Goal: Transaction & Acquisition: Purchase product/service

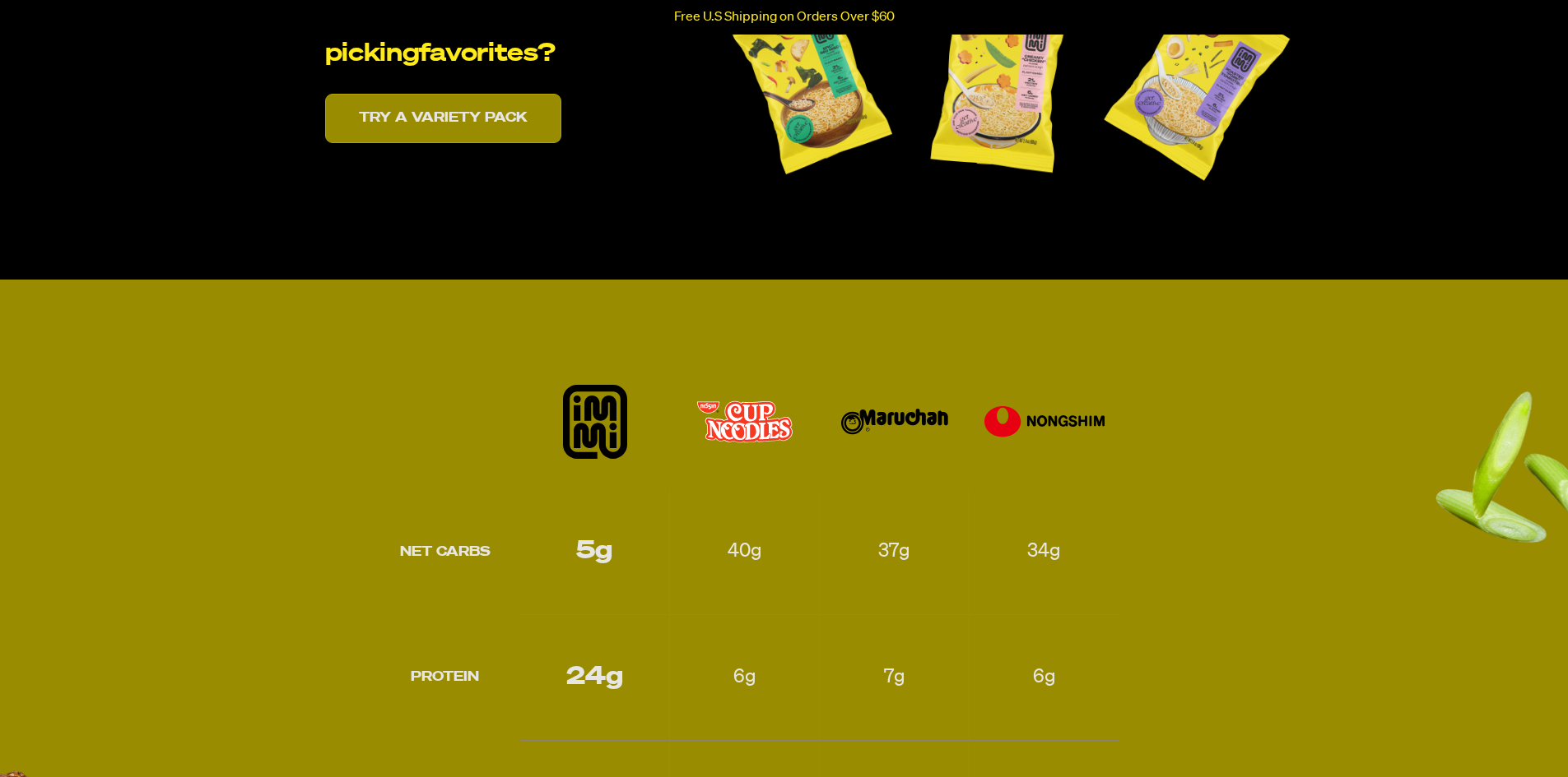
scroll to position [3373, 0]
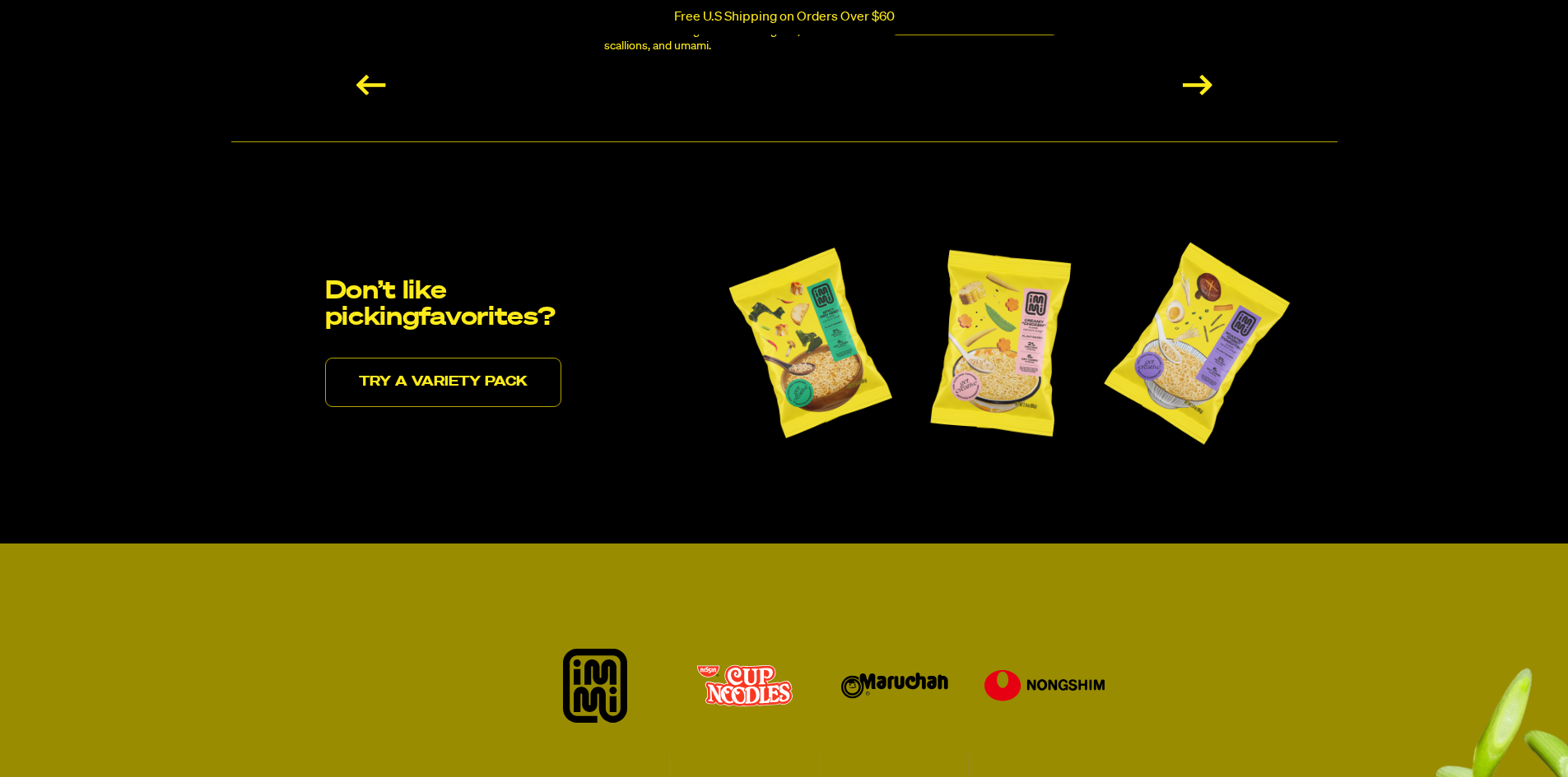
click at [428, 379] on link "Try a variety pack" at bounding box center [443, 383] width 237 height 50
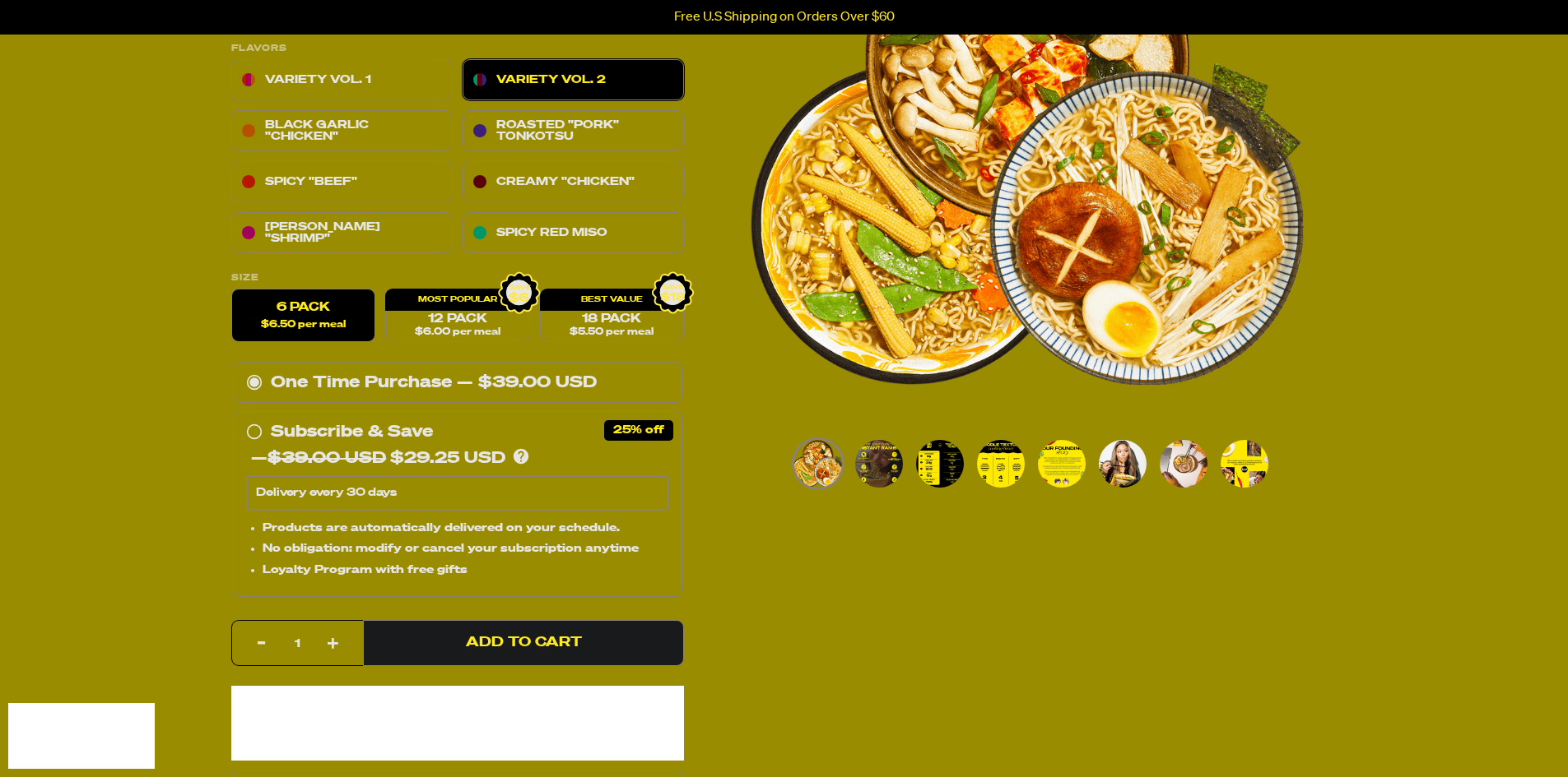
scroll to position [83, 0]
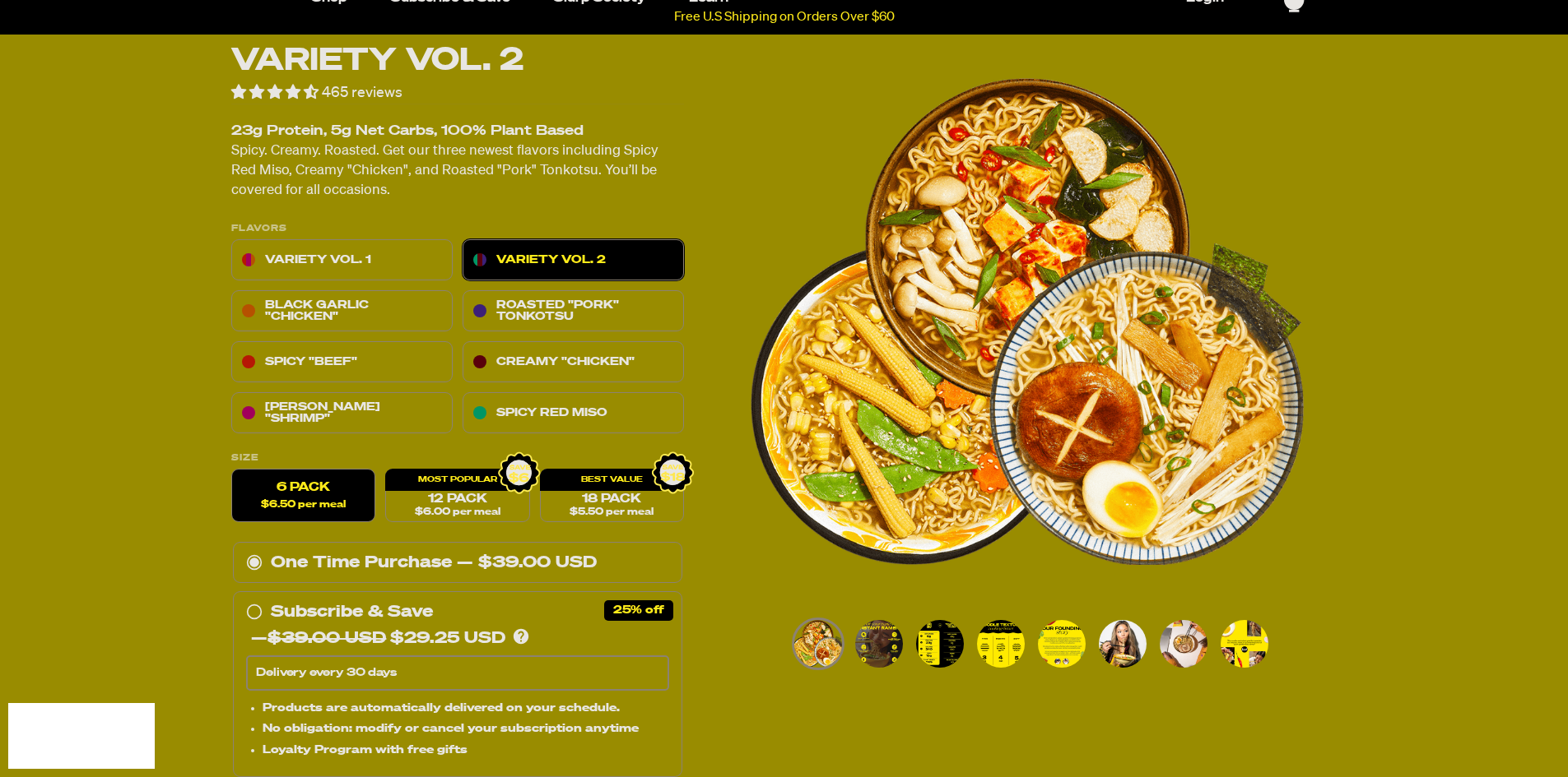
scroll to position [0, 0]
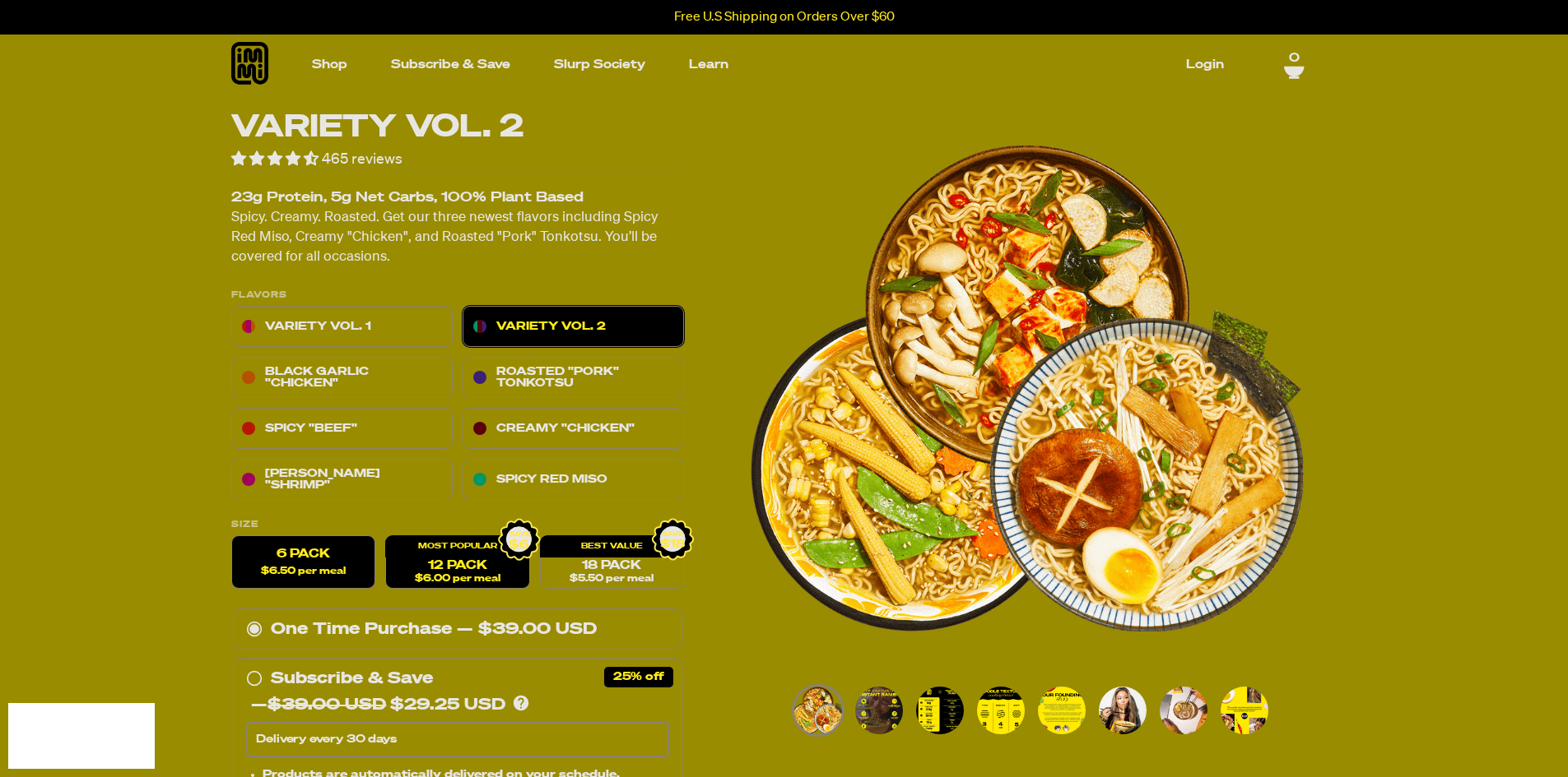
click at [484, 585] on link "12 Pack $6.00 per meal" at bounding box center [457, 563] width 144 height 54
radio input "false"
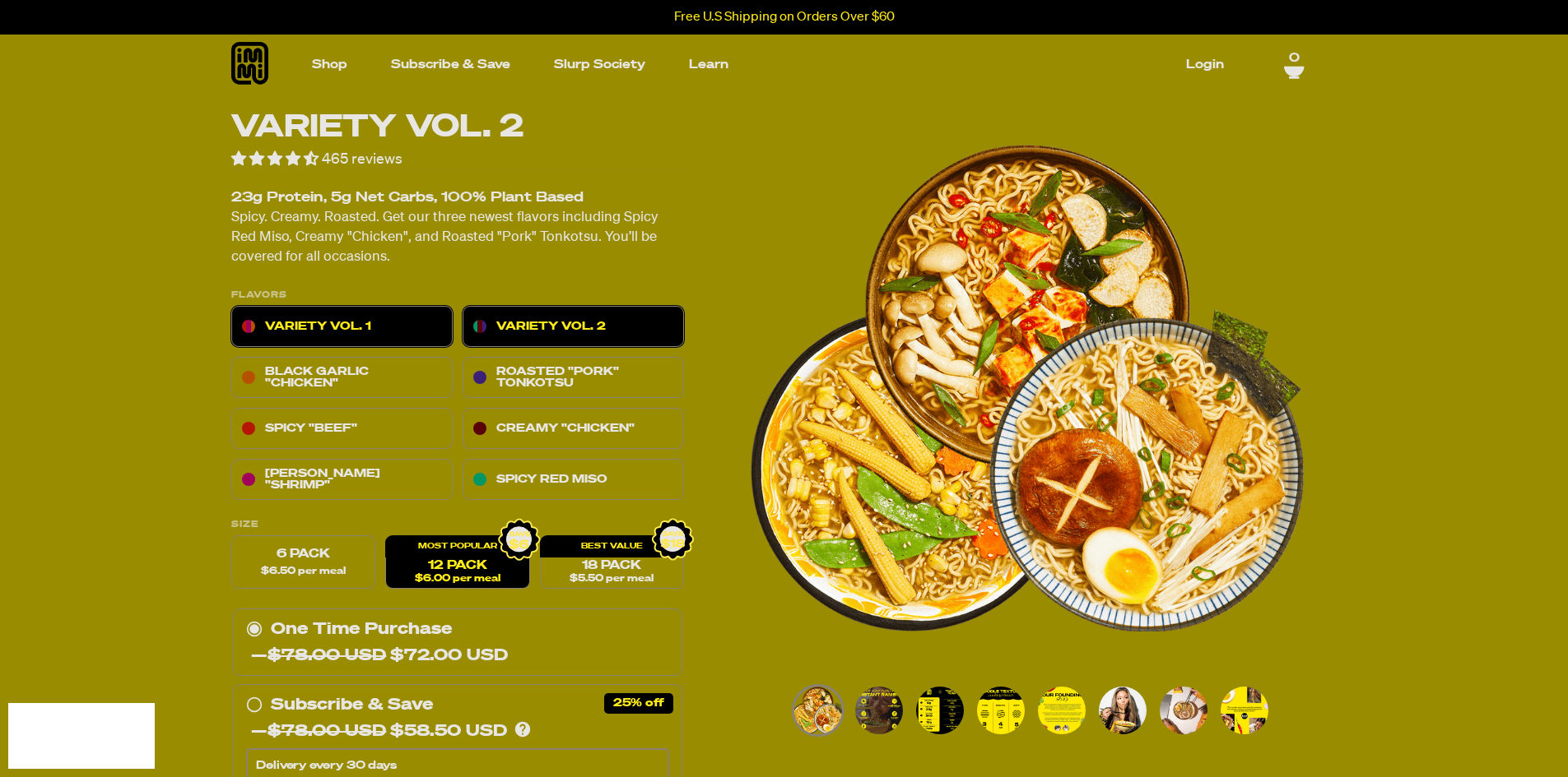
click at [358, 323] on link "Variety Vol. 1" at bounding box center [342, 327] width 222 height 41
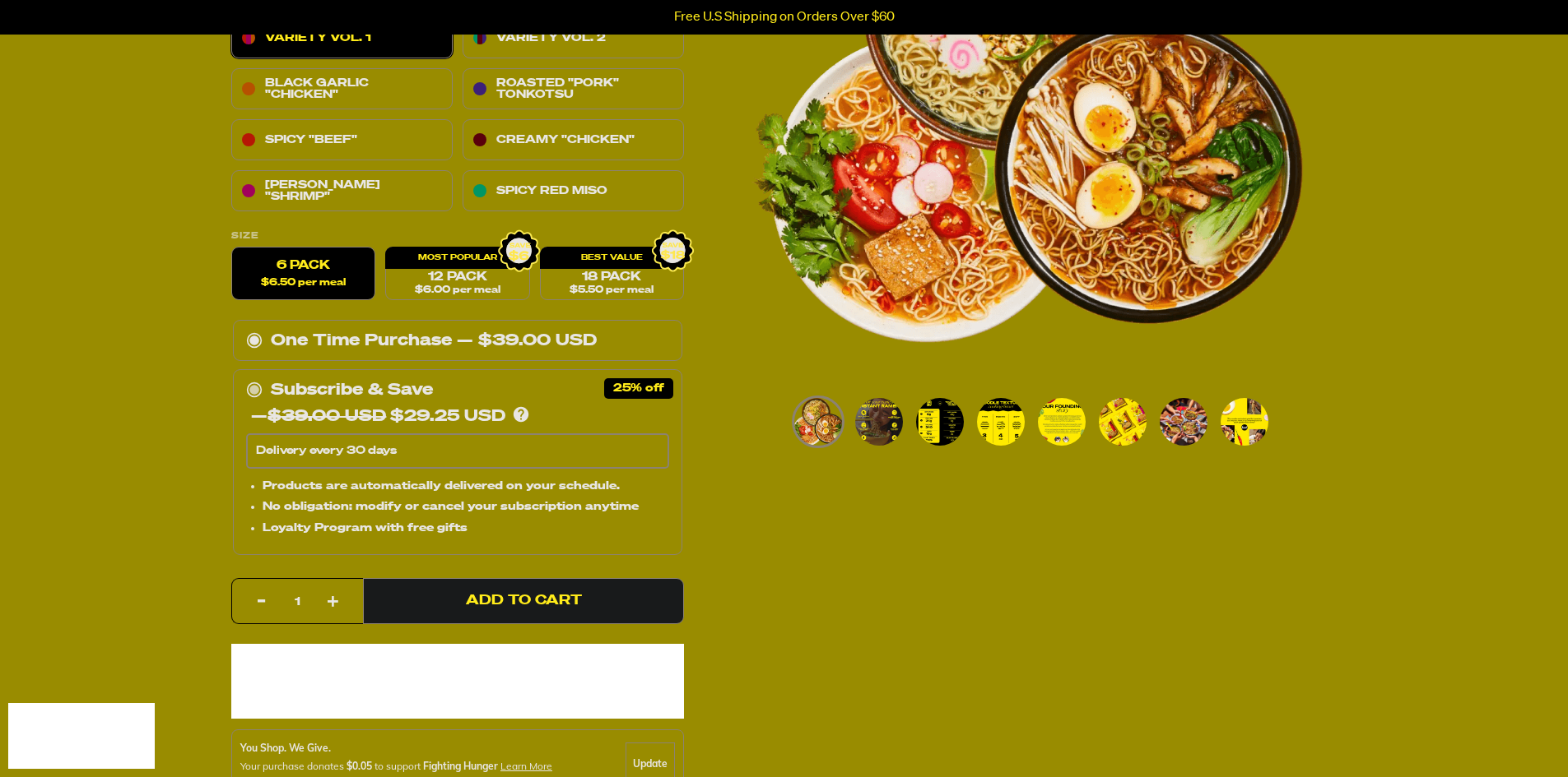
scroll to position [329, 0]
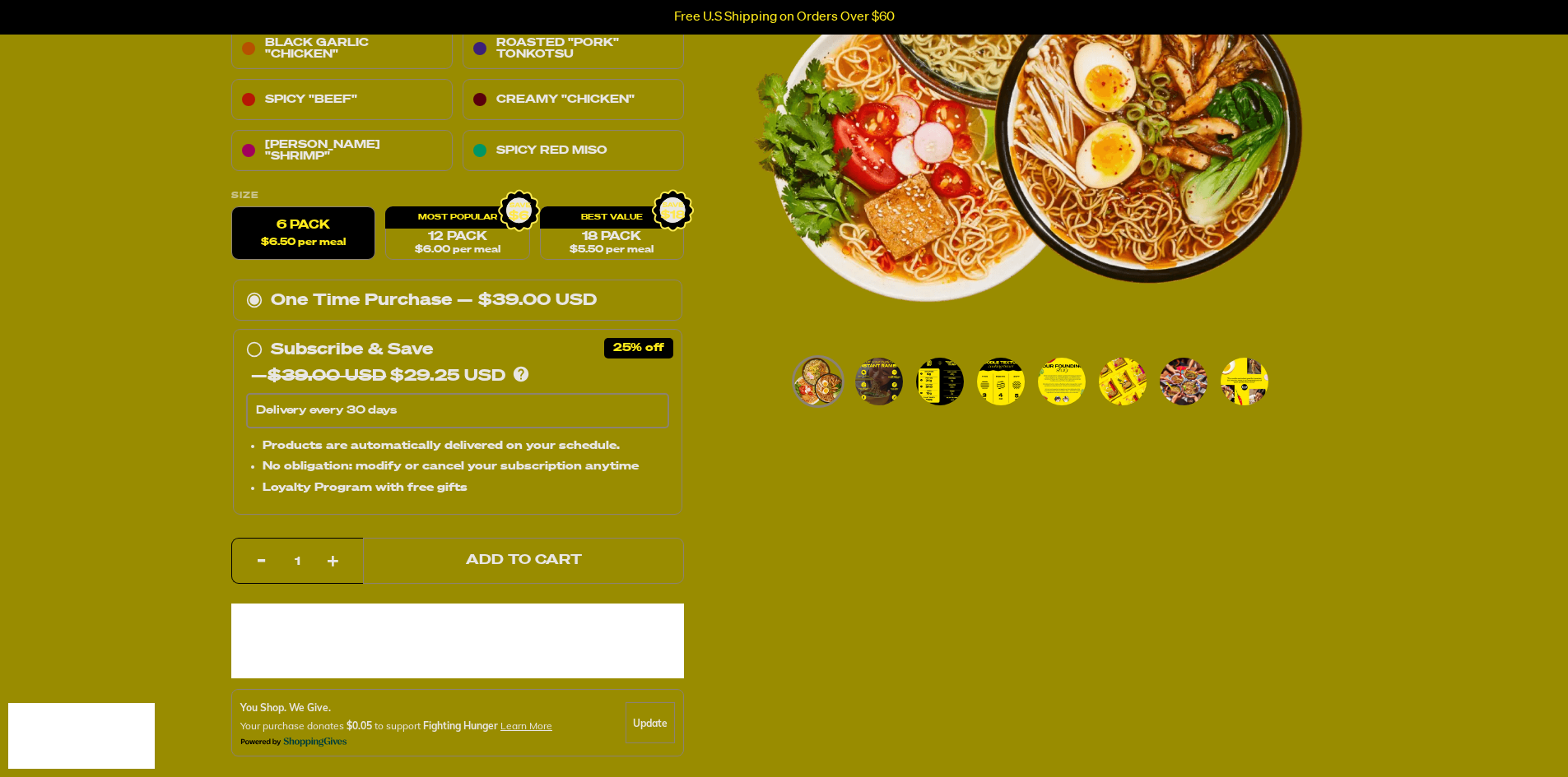
click at [482, 551] on button "Add to Cart" at bounding box center [523, 561] width 321 height 46
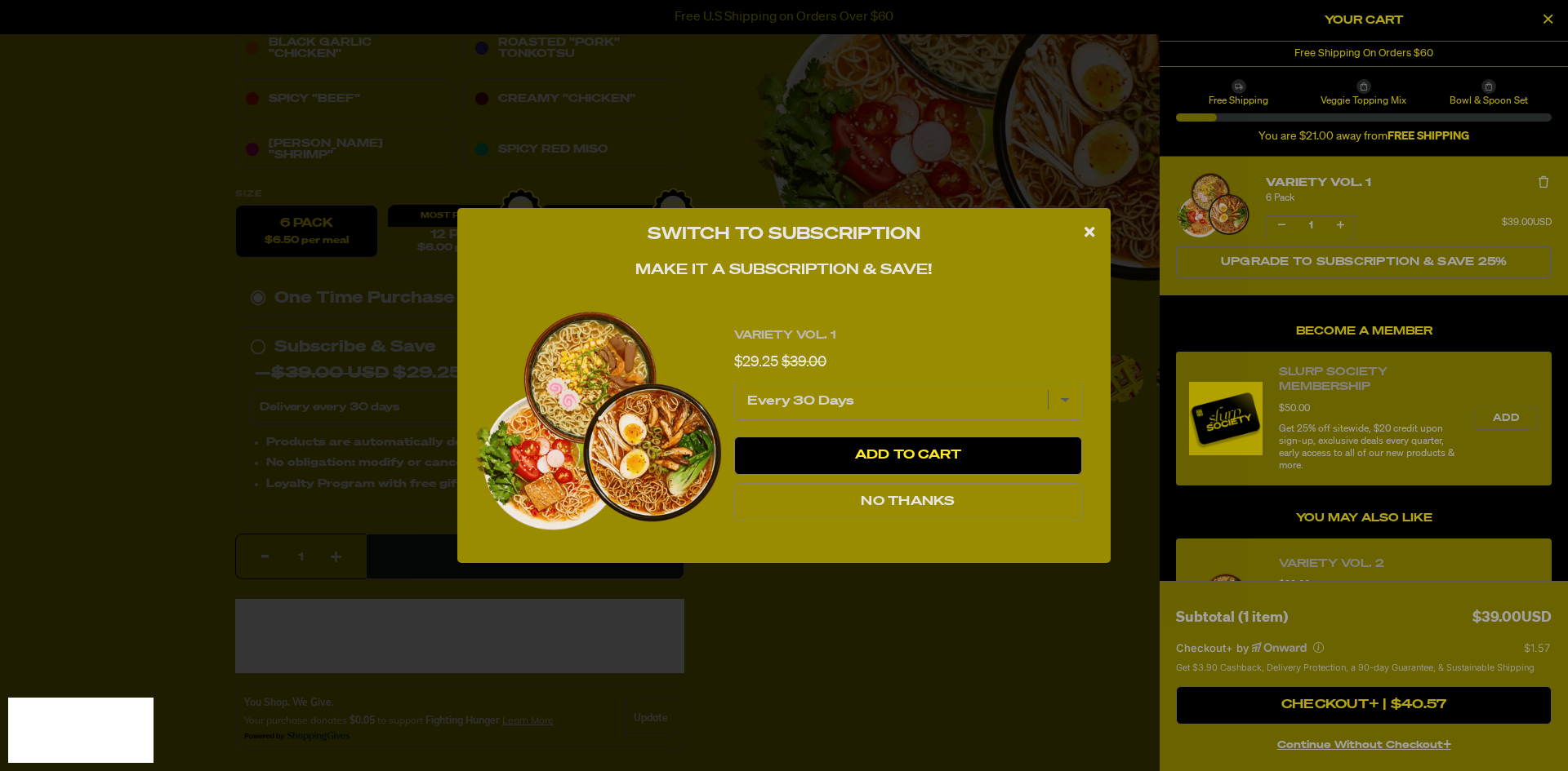
click at [856, 508] on button "No Thanks" at bounding box center [908, 503] width 348 height 39
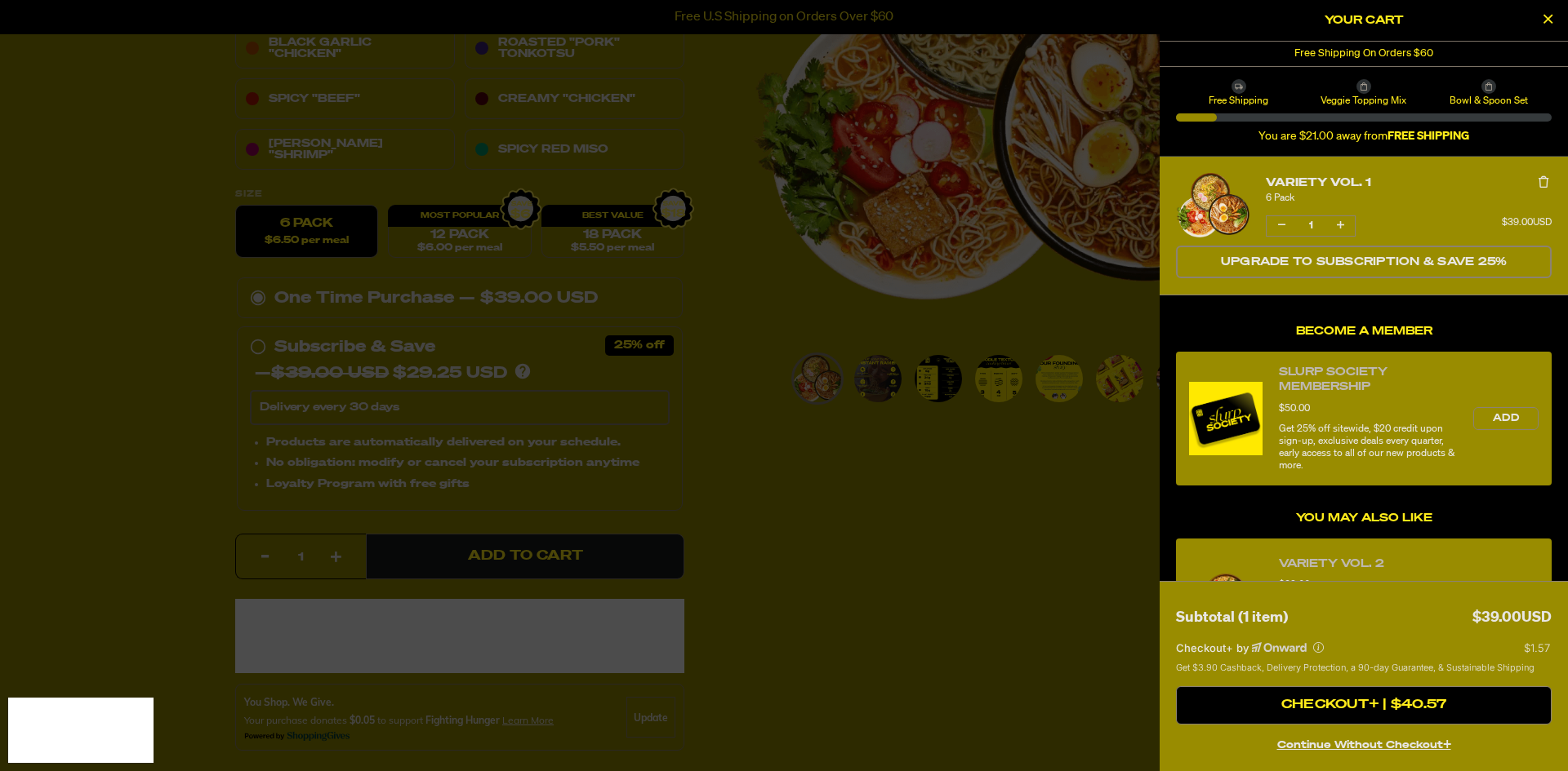
click at [835, 499] on div at bounding box center [784, 386] width 1568 height 771
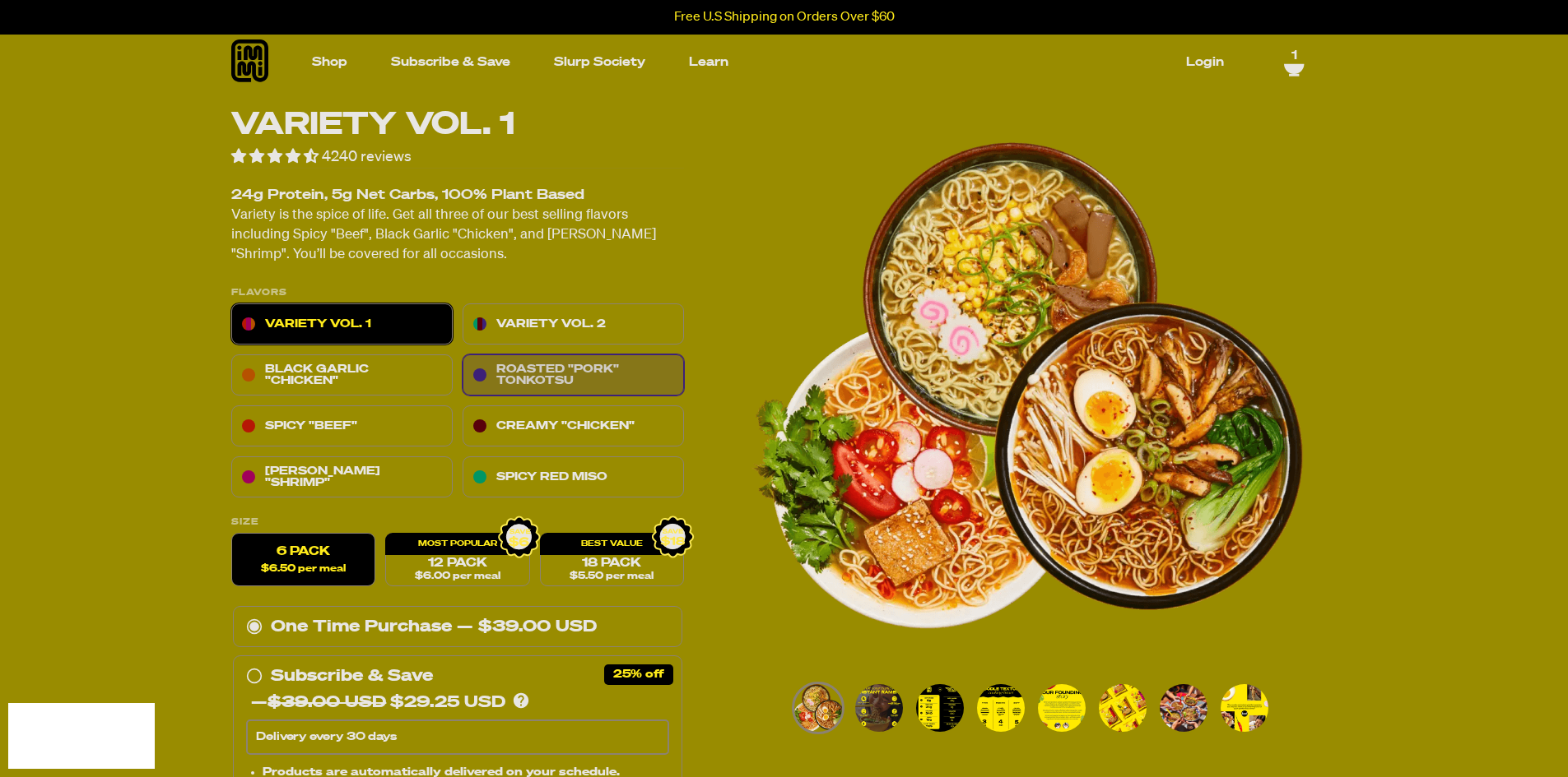
scroll to position [0, 0]
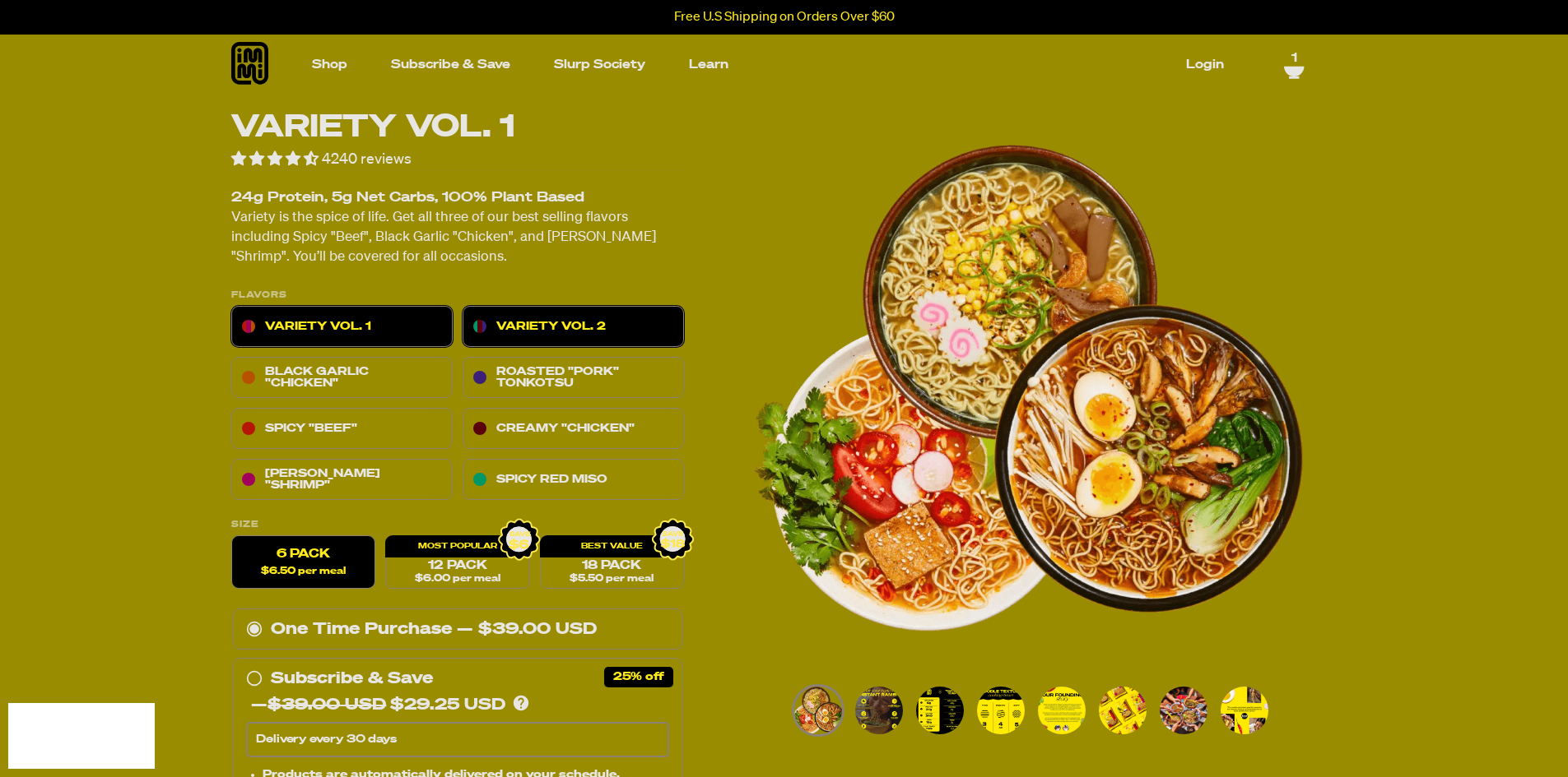
click at [576, 325] on link "Variety Vol. 2" at bounding box center [573, 327] width 222 height 41
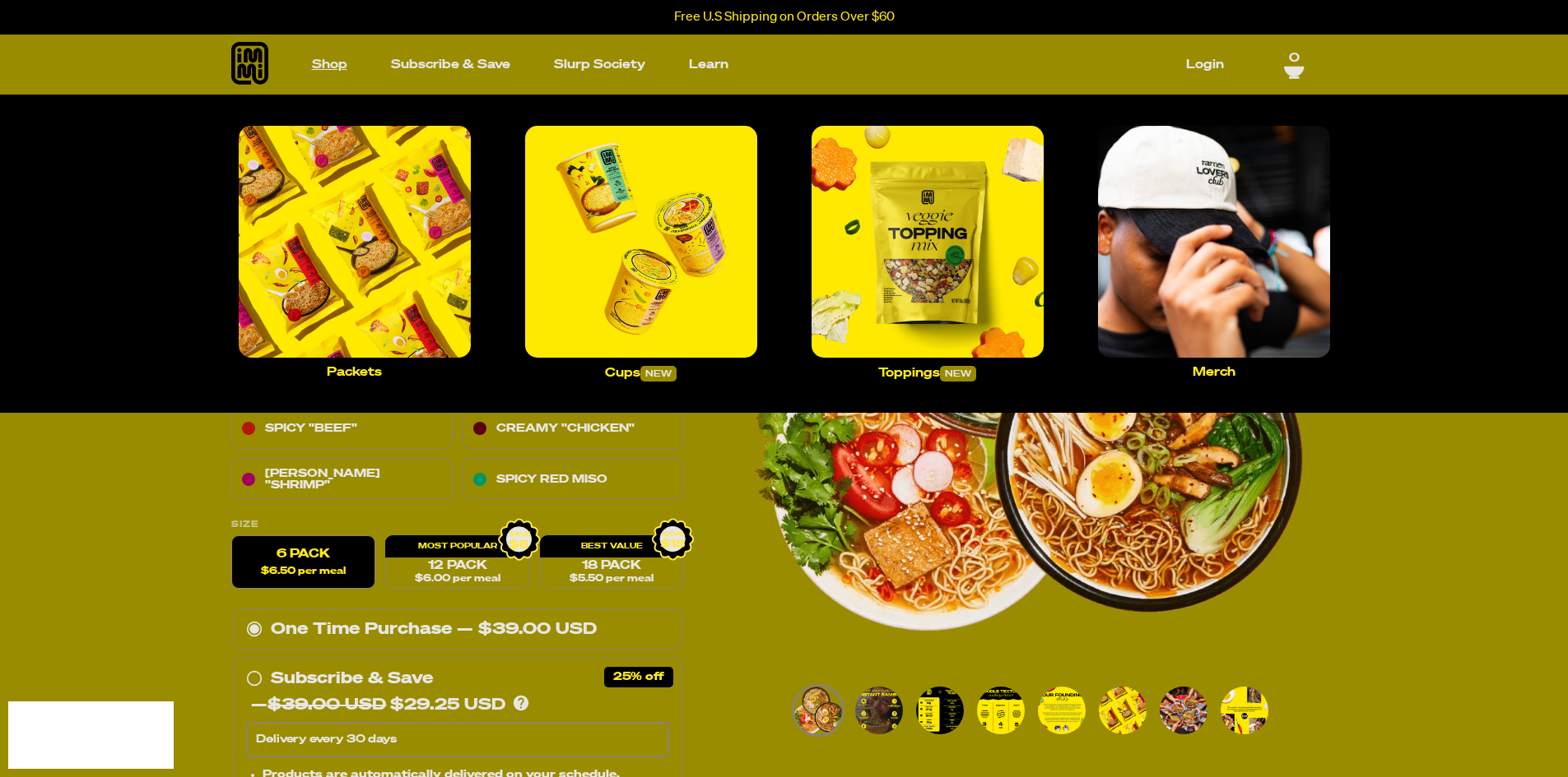
click at [328, 55] on link "Shop" at bounding box center [329, 64] width 49 height 26
click at [337, 58] on link "Shop" at bounding box center [329, 64] width 49 height 26
click at [622, 251] on img "Main navigation" at bounding box center [641, 241] width 232 height 232
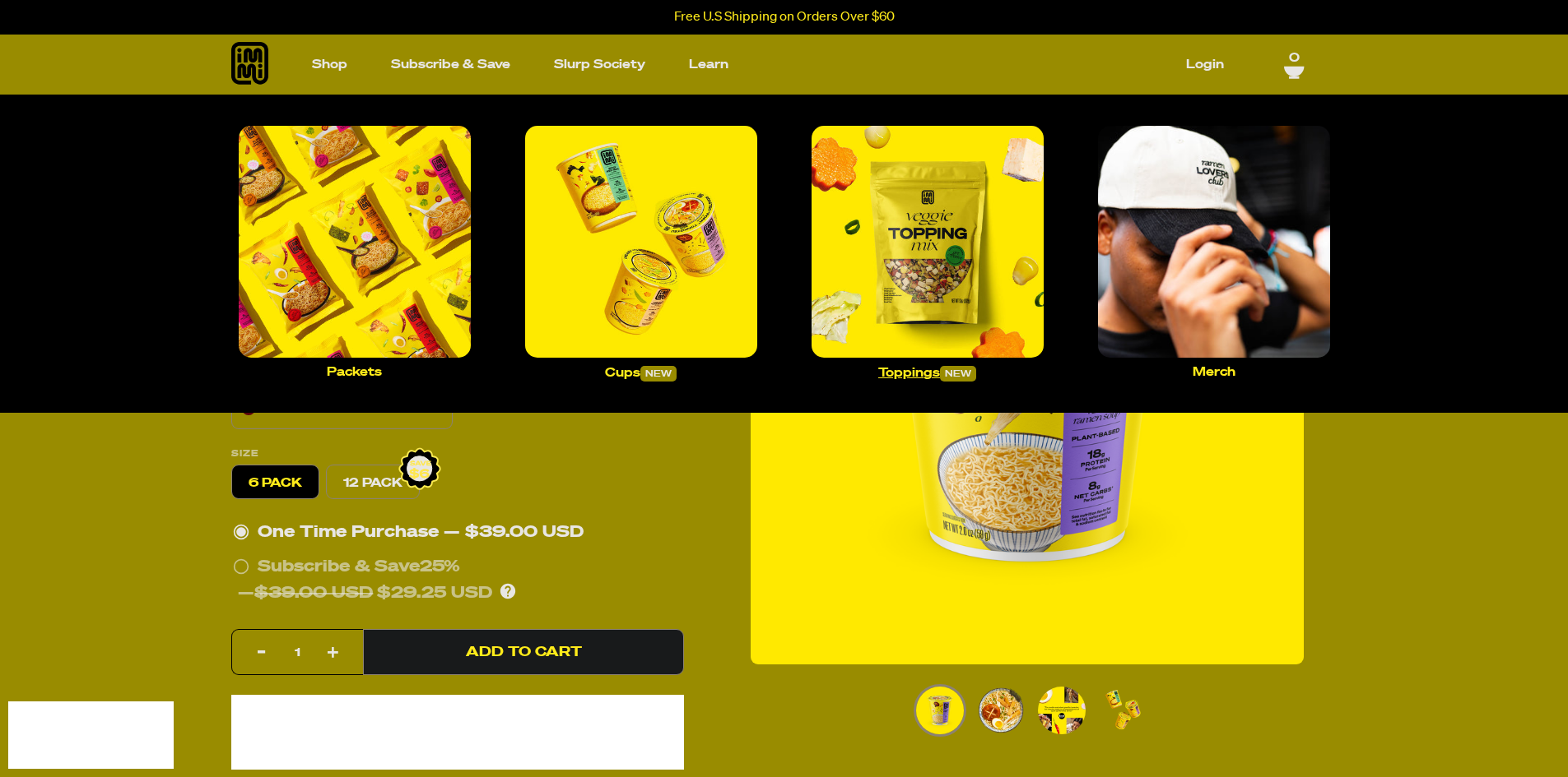
click at [879, 284] on img "Main navigation" at bounding box center [927, 241] width 232 height 232
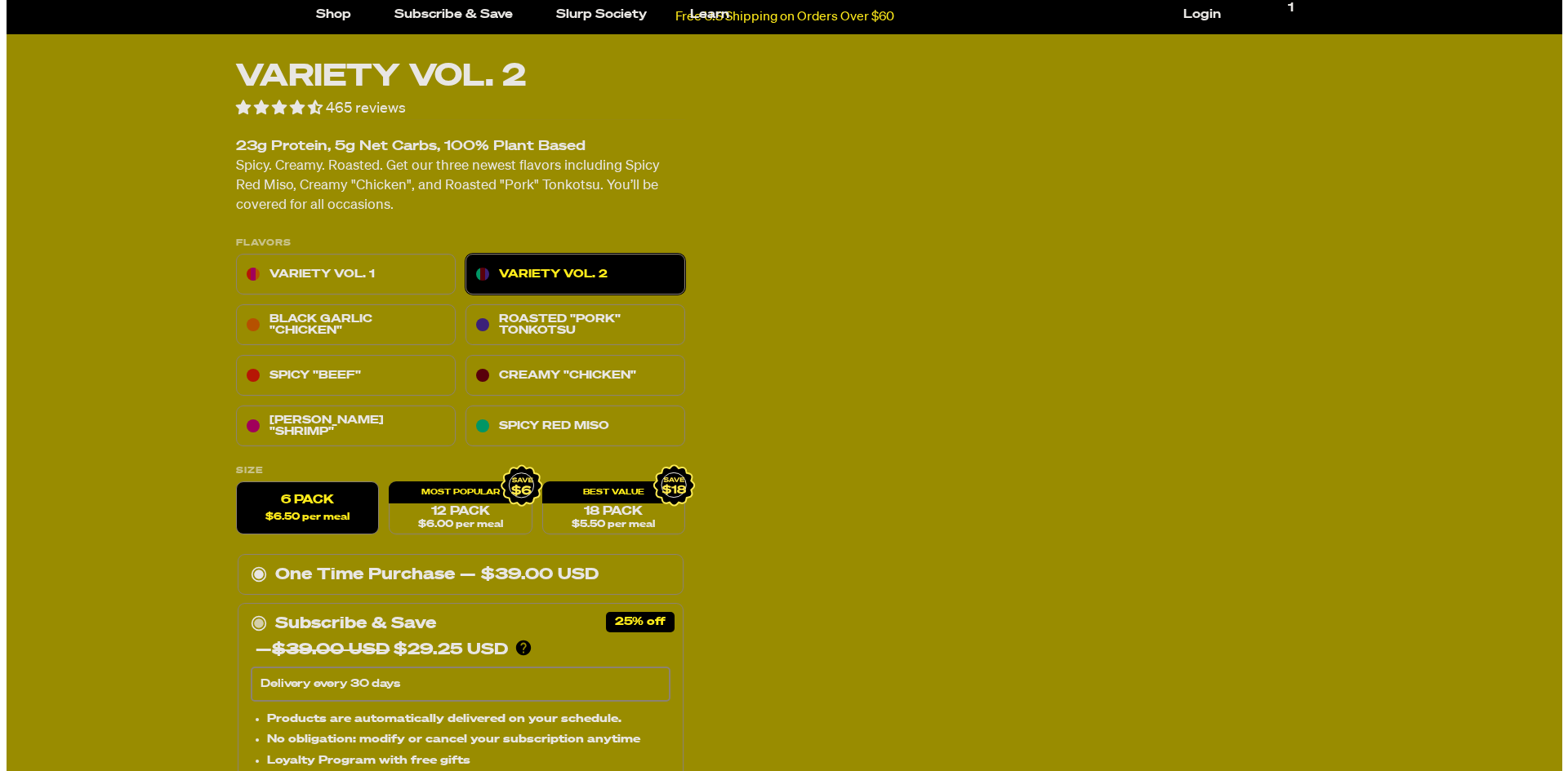
scroll to position [213, 0]
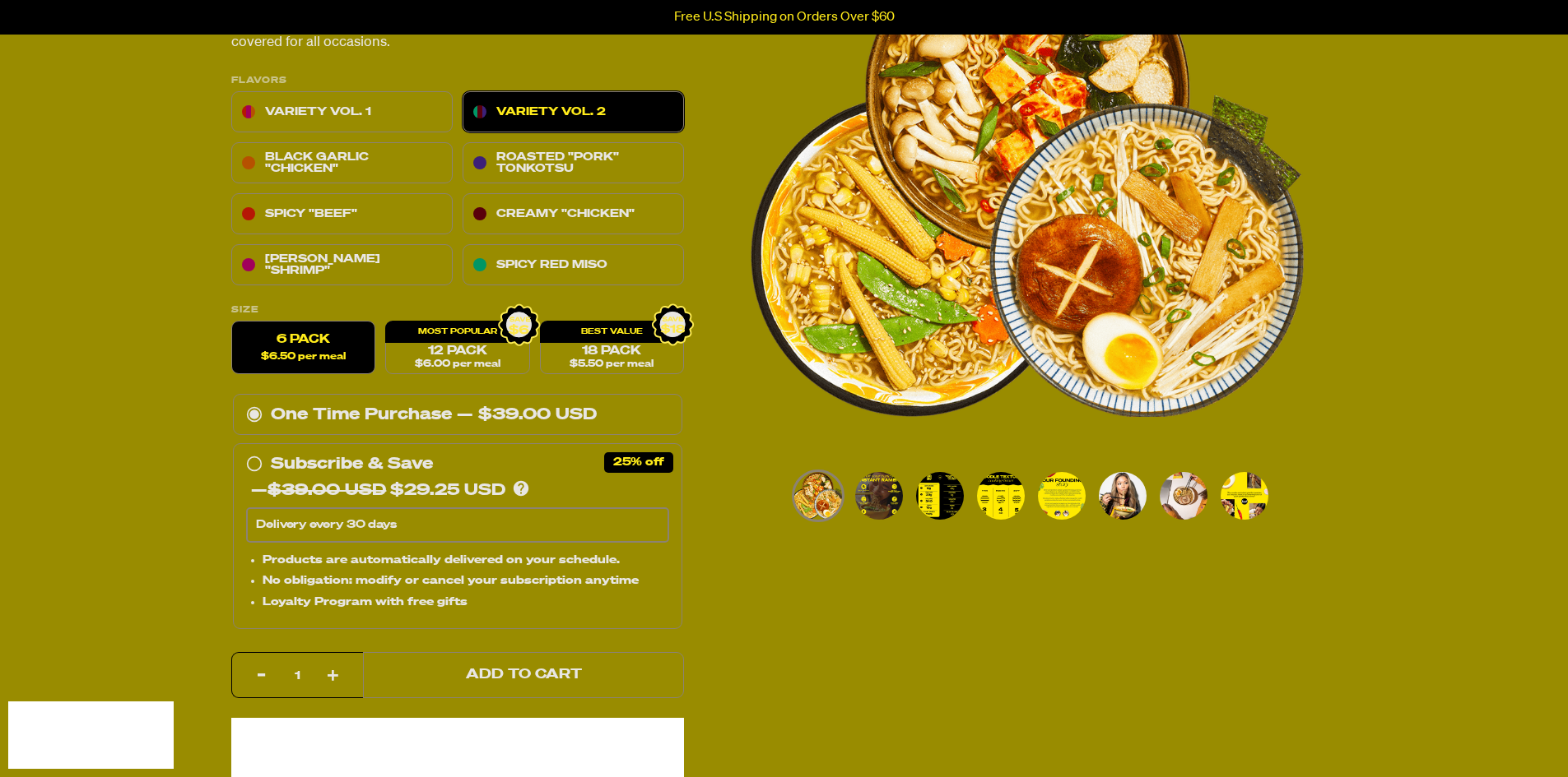
click at [587, 679] on button "Add to Cart" at bounding box center [523, 675] width 321 height 46
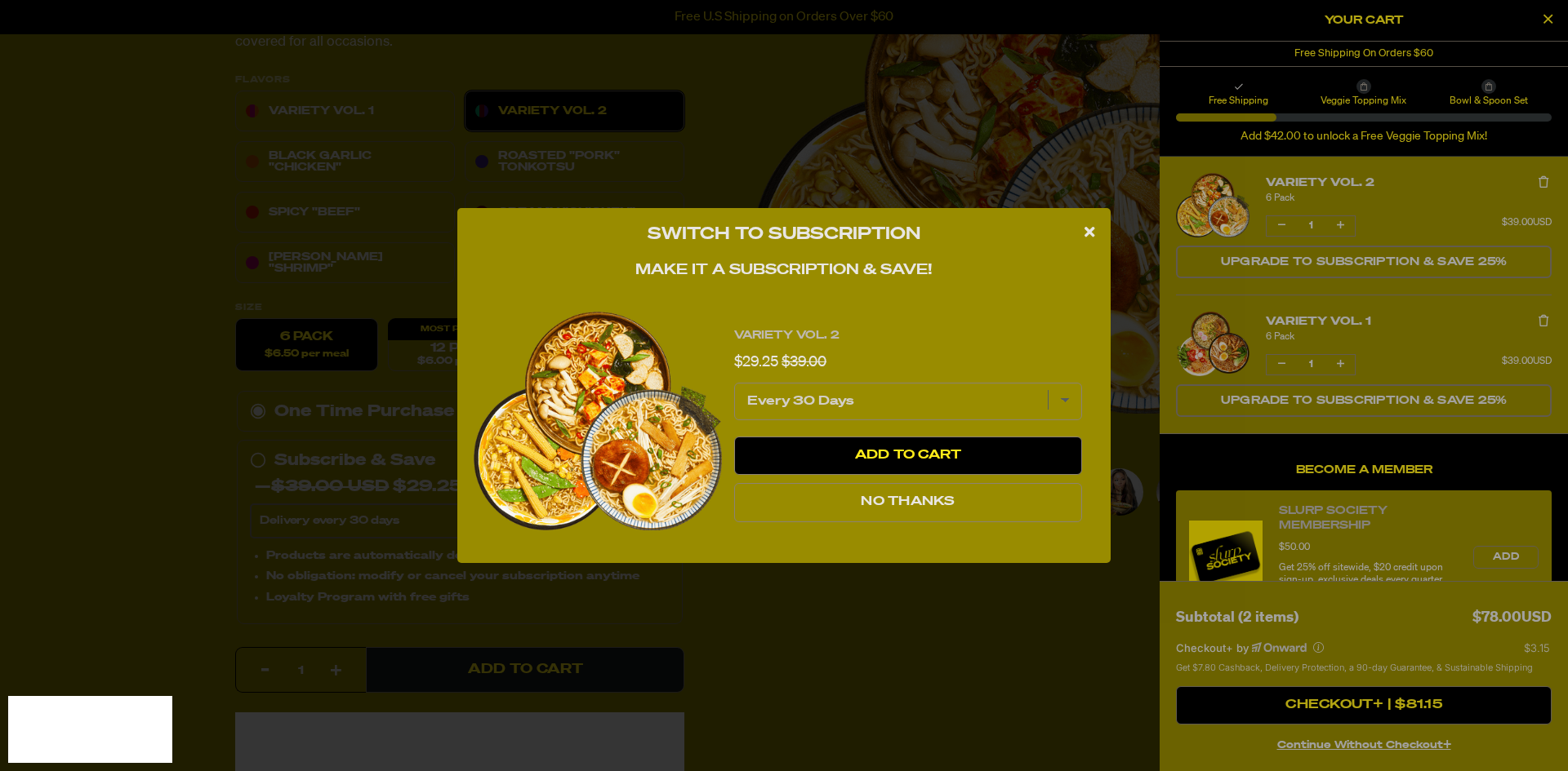
click at [976, 504] on button "No Thanks" at bounding box center [908, 503] width 348 height 39
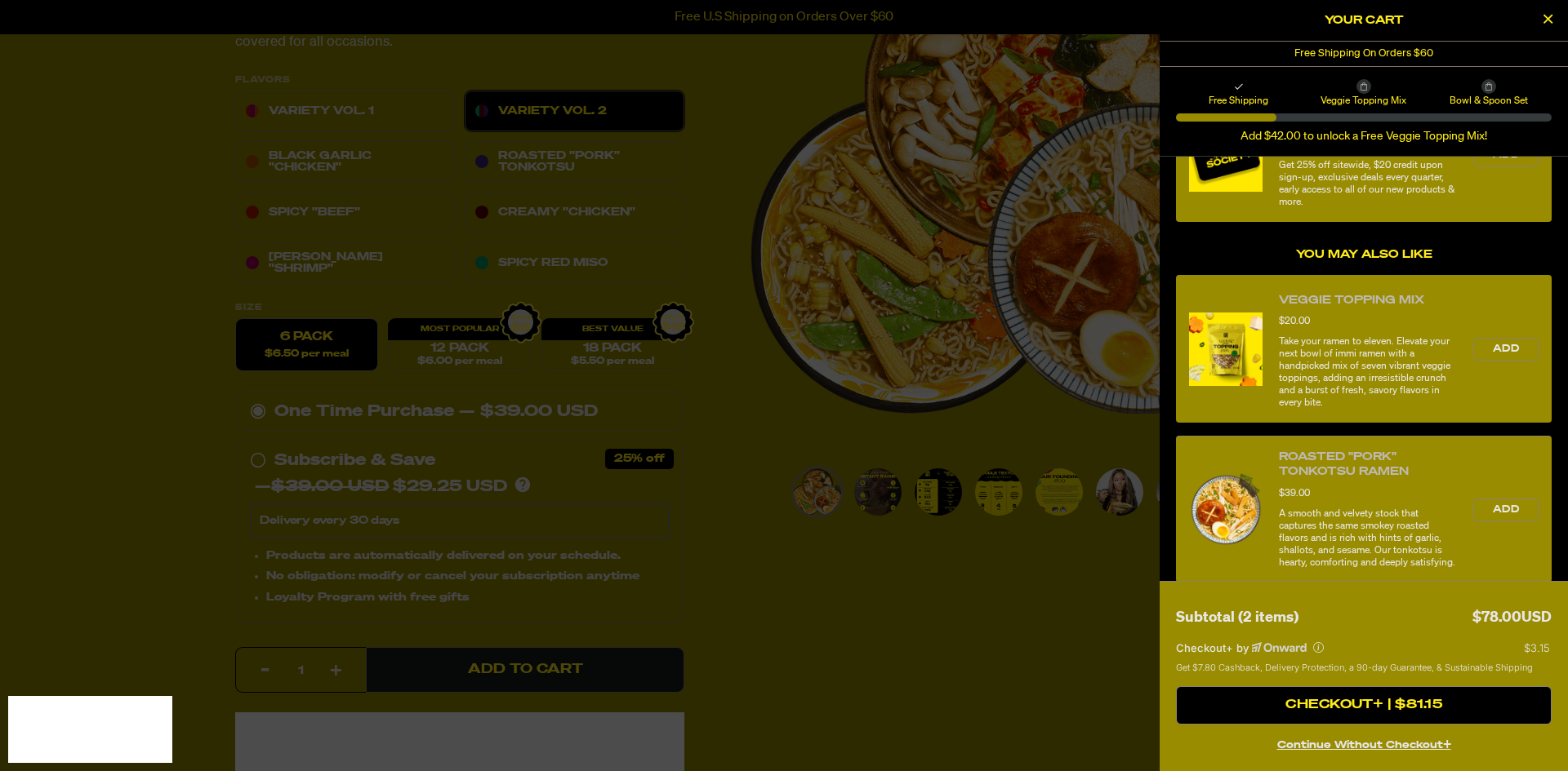
scroll to position [408, 0]
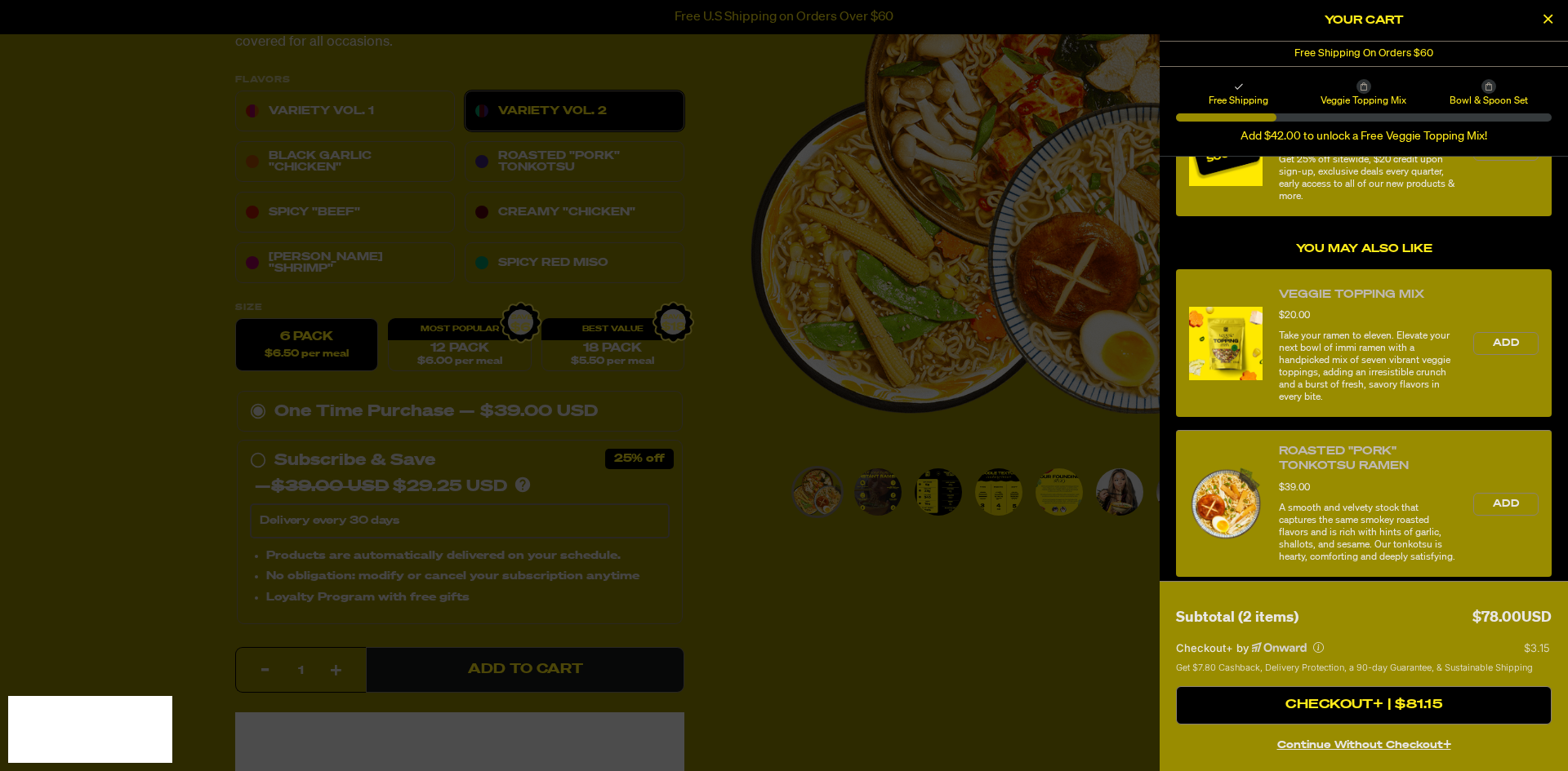
click at [1487, 89] on icon at bounding box center [1488, 87] width 8 height 8
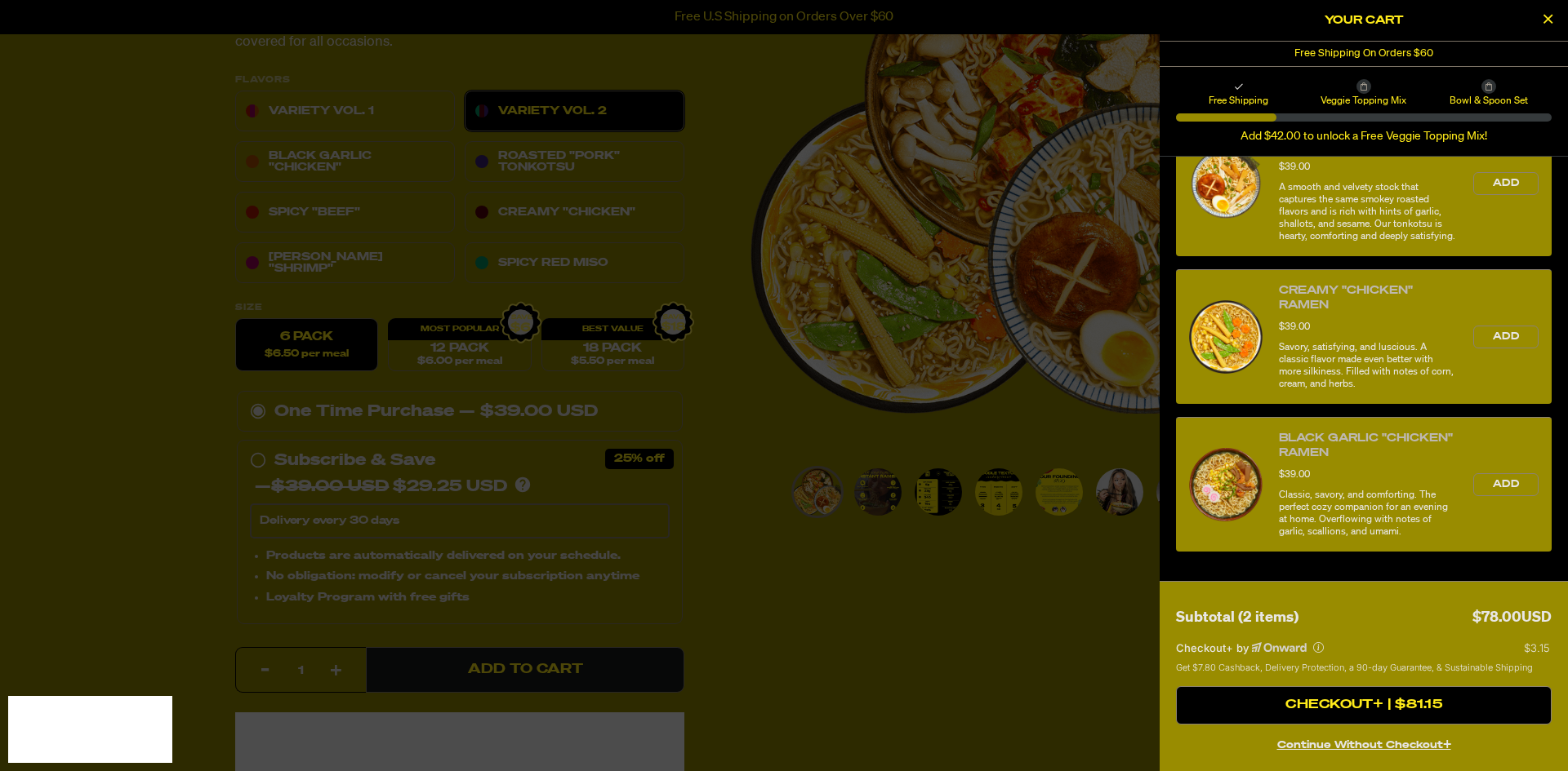
scroll to position [741, 0]
click at [1401, 743] on button "continue without Checkout+" at bounding box center [1364, 743] width 376 height 24
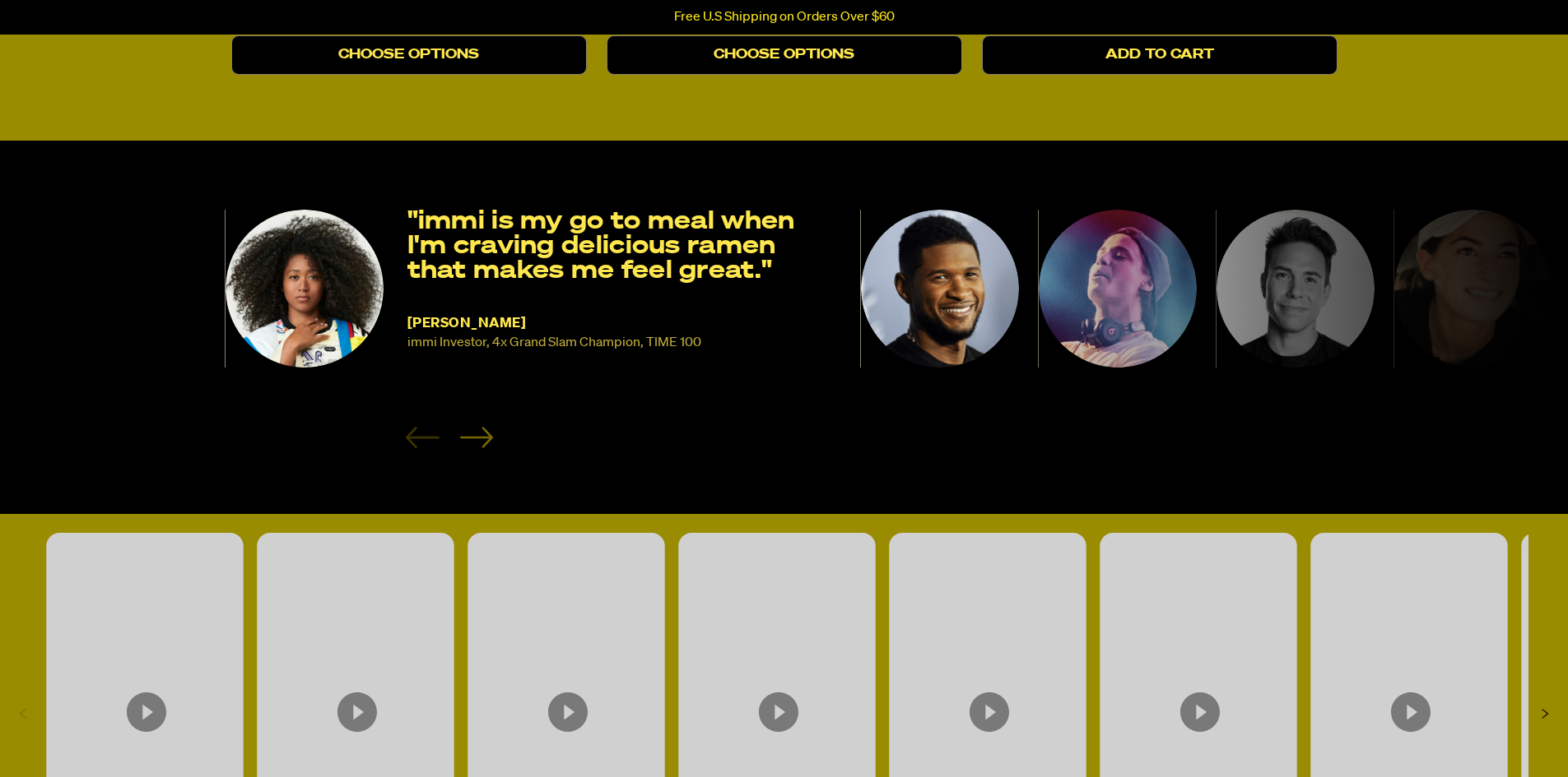
select select "subscription frequency"
